Goal: Task Accomplishment & Management: Manage account settings

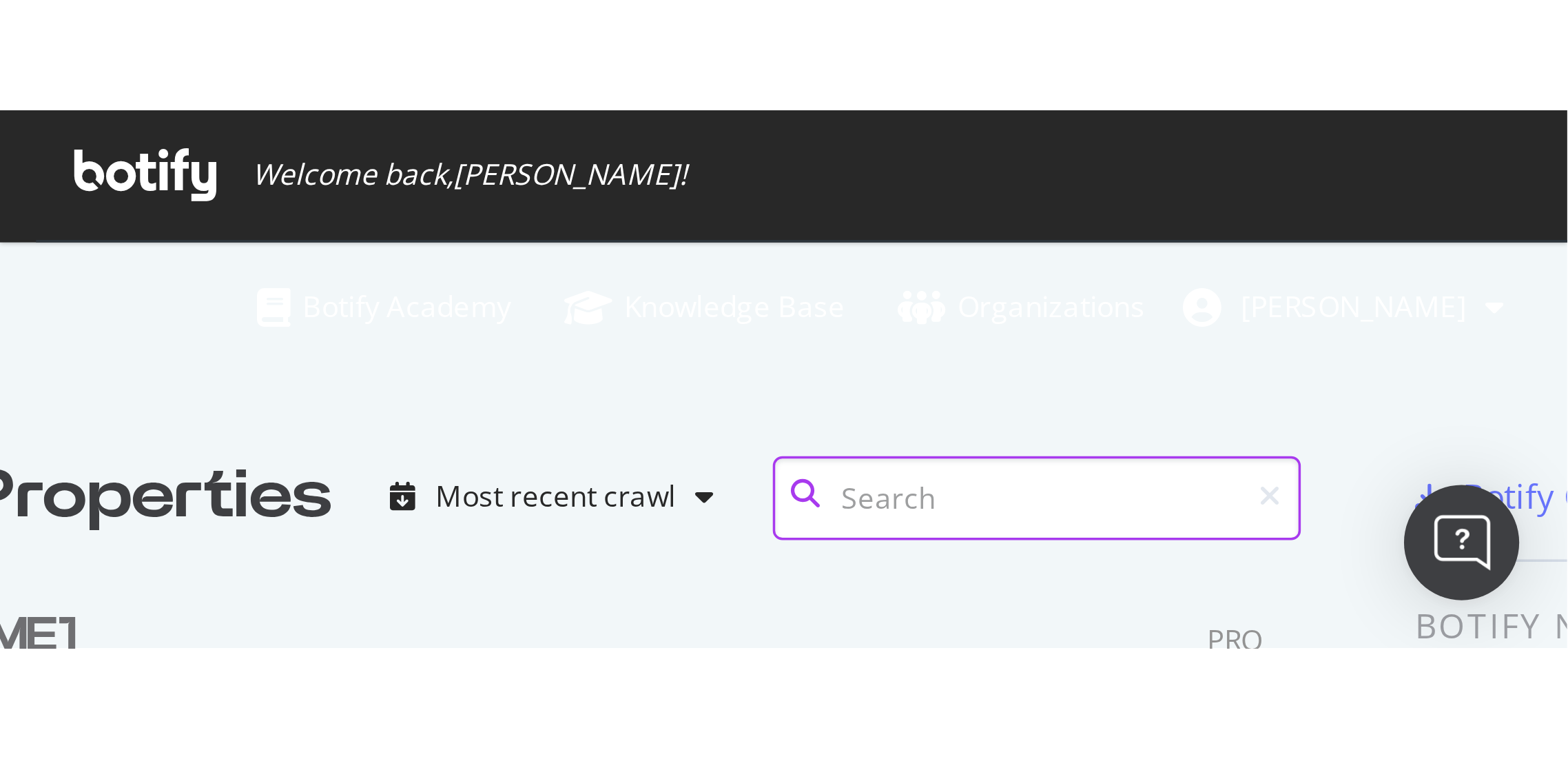
scroll to position [747, 1544]
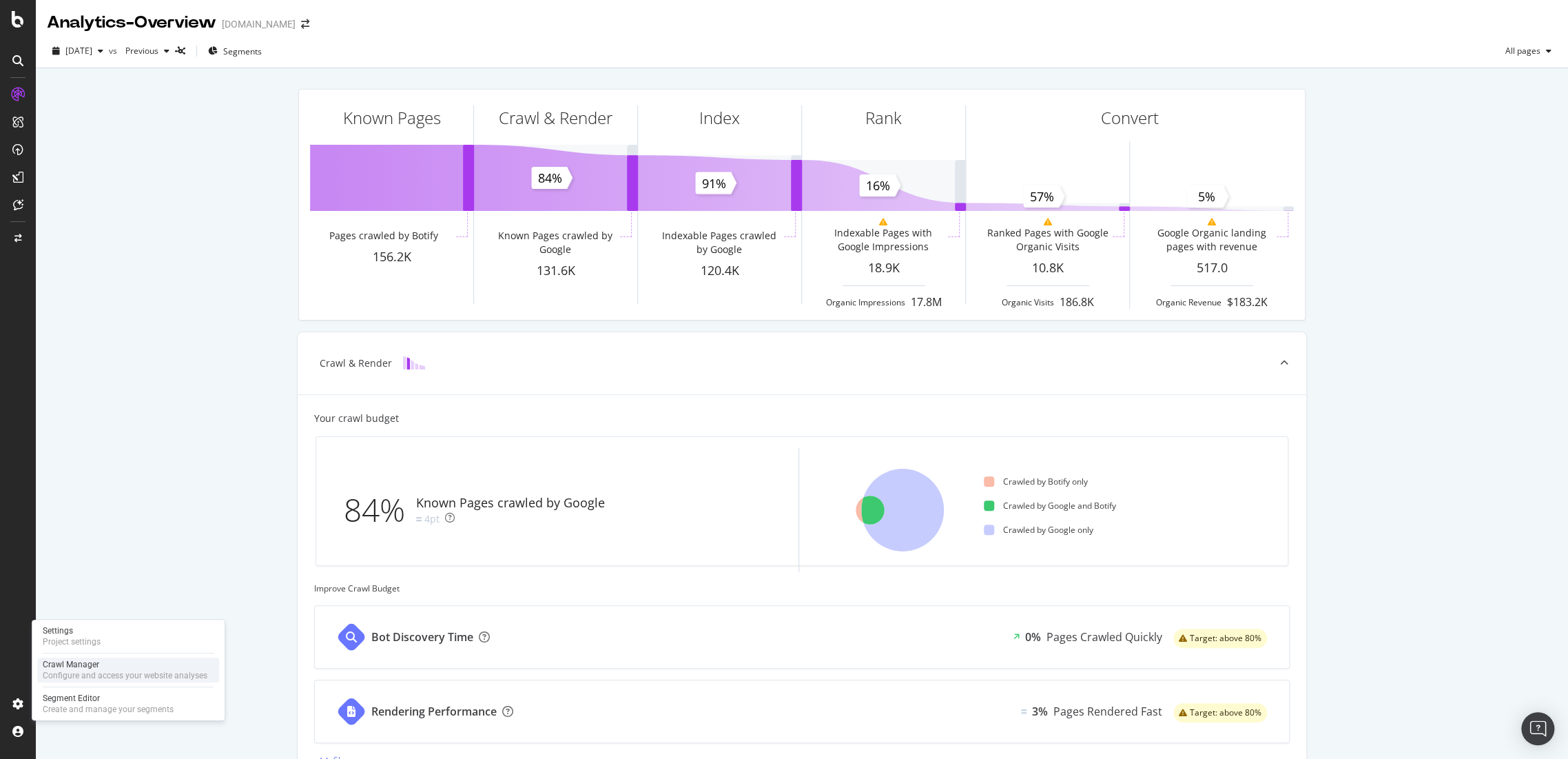
click at [89, 676] on div "Configure and access your website analyses" at bounding box center [124, 676] width 165 height 11
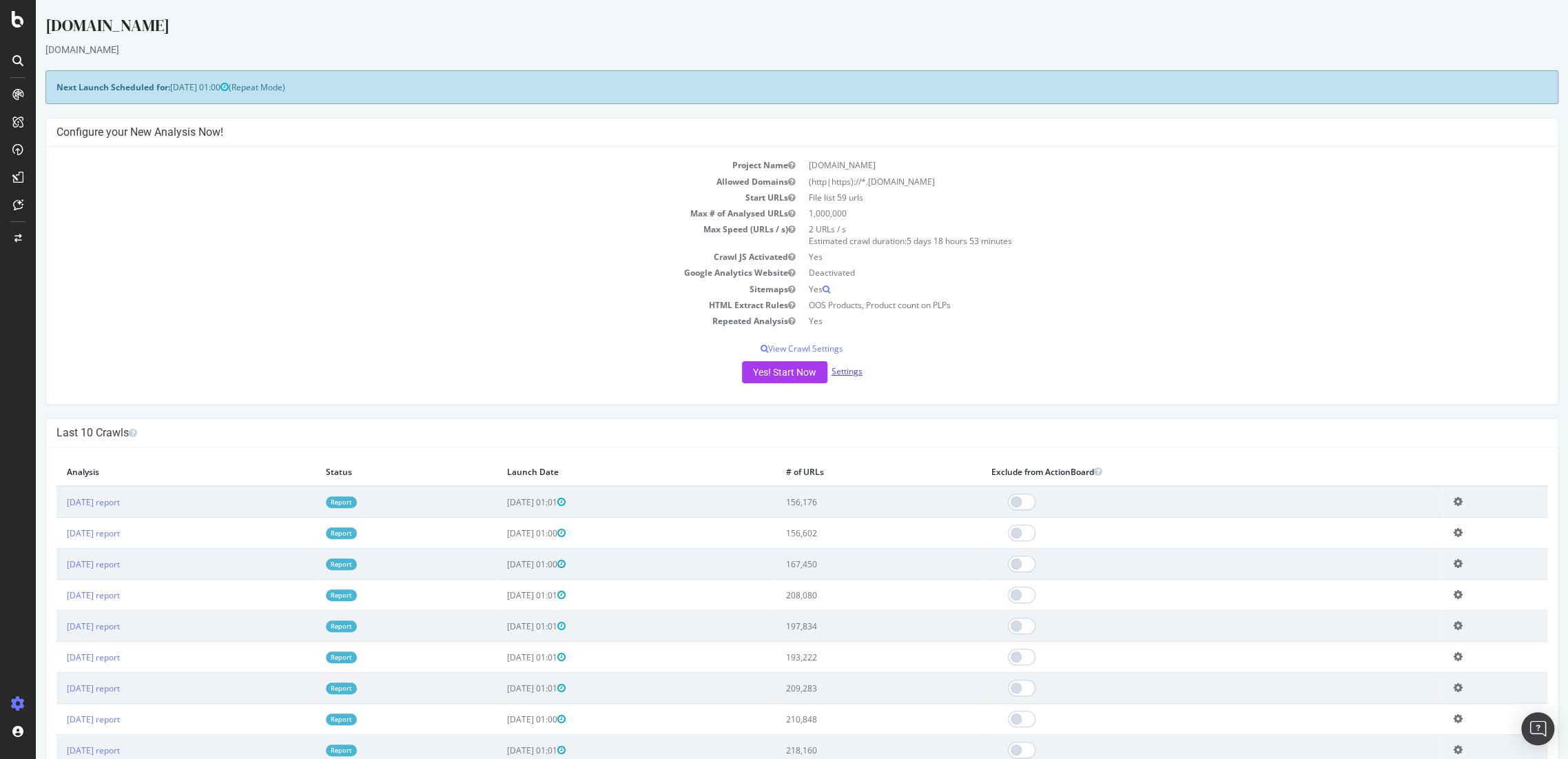
click at [846, 373] on link "Settings" at bounding box center [847, 371] width 31 height 12
